Goal: Download file/media

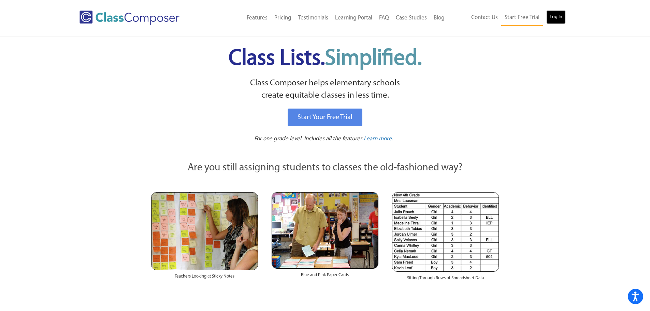
click at [558, 20] on link "Log In" at bounding box center [555, 17] width 19 height 14
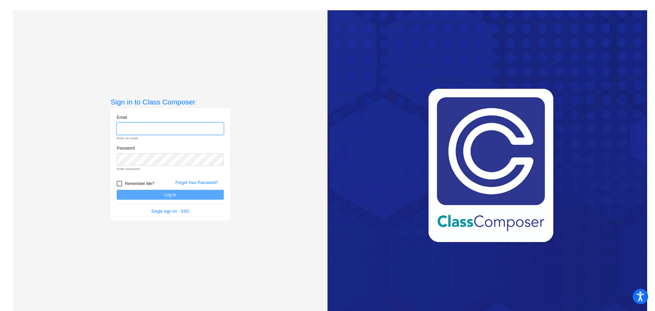
type input "skalso@cvs.k12.mi.us"
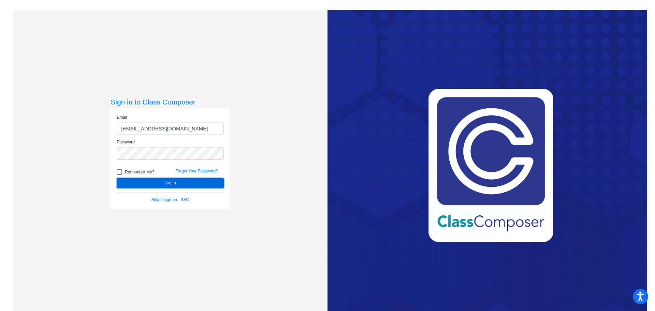
click at [185, 185] on button "Log In" at bounding box center [170, 183] width 107 height 10
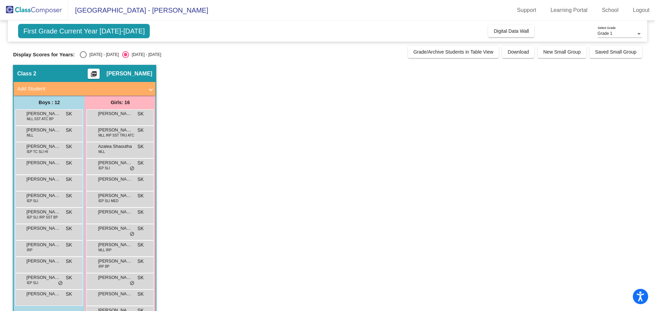
click at [85, 56] on div "Select an option" at bounding box center [83, 54] width 7 height 7
click at [83, 58] on input "2024 - 2025" at bounding box center [83, 58] width 0 height 0
radio input "true"
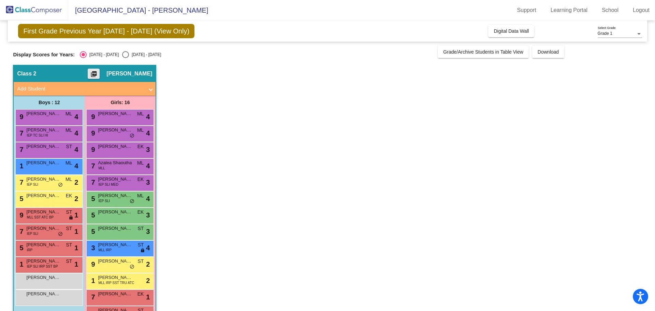
click at [98, 71] on mat-icon "picture_as_pdf" at bounding box center [94, 76] width 8 height 10
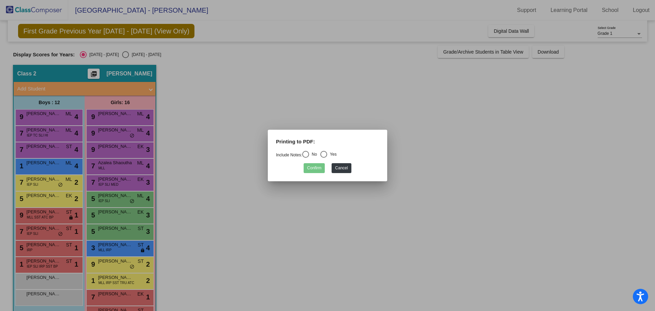
click at [307, 154] on div "Select an option" at bounding box center [305, 154] width 7 height 7
click at [306, 158] on input "No" at bounding box center [305, 158] width 0 height 0
radio input "true"
click at [313, 166] on button "Confirm" at bounding box center [314, 168] width 21 height 10
